Goal: Task Accomplishment & Management: Manage account settings

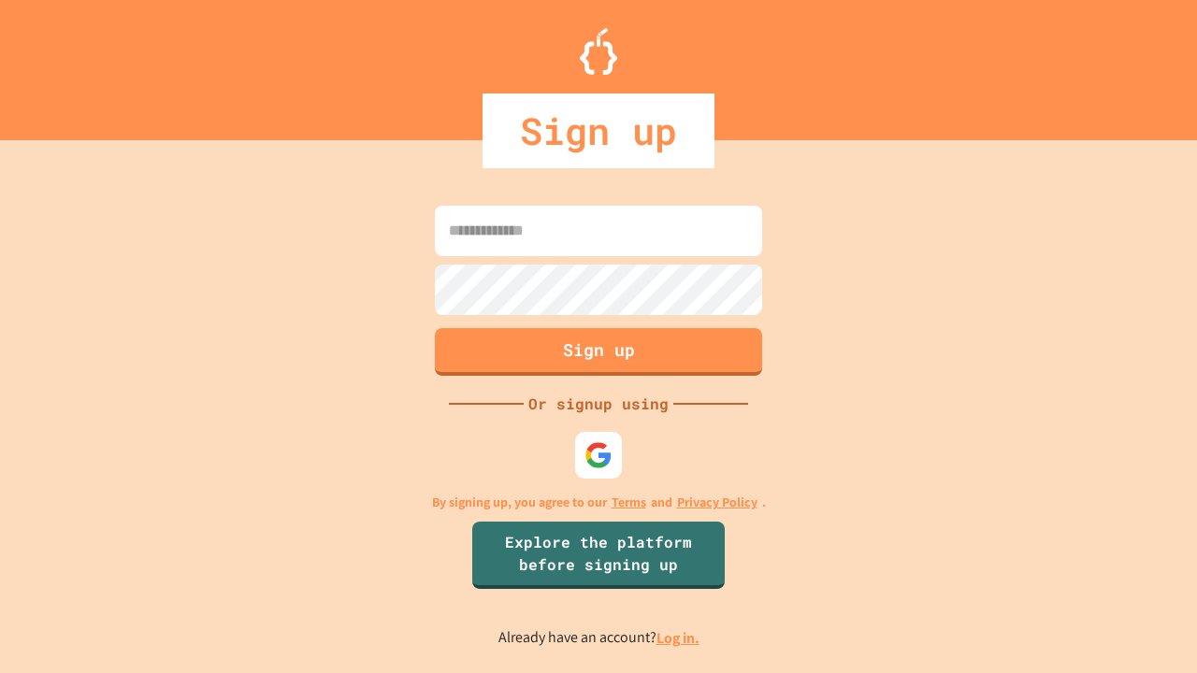
click at [679, 638] on link "Log in." at bounding box center [677, 638] width 43 height 20
